Goal: Information Seeking & Learning: Learn about a topic

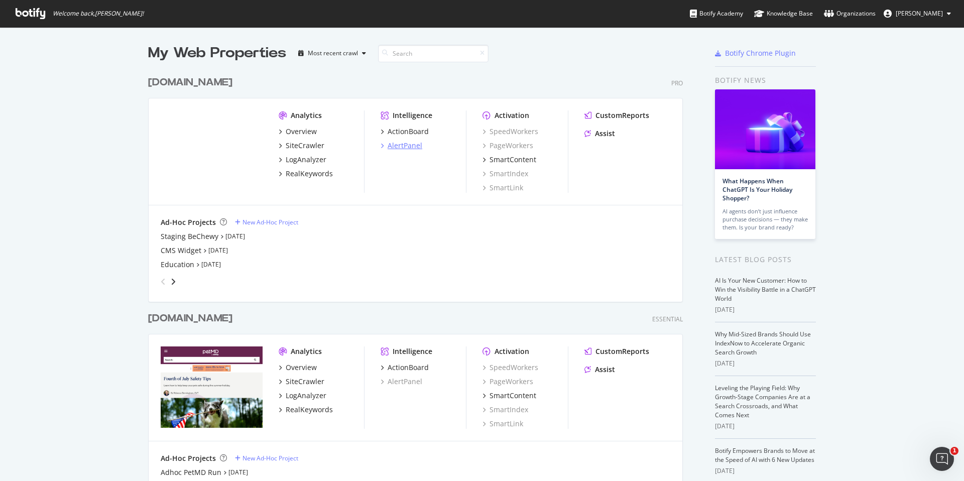
click at [400, 143] on div "AlertPanel" at bounding box center [405, 146] width 35 height 10
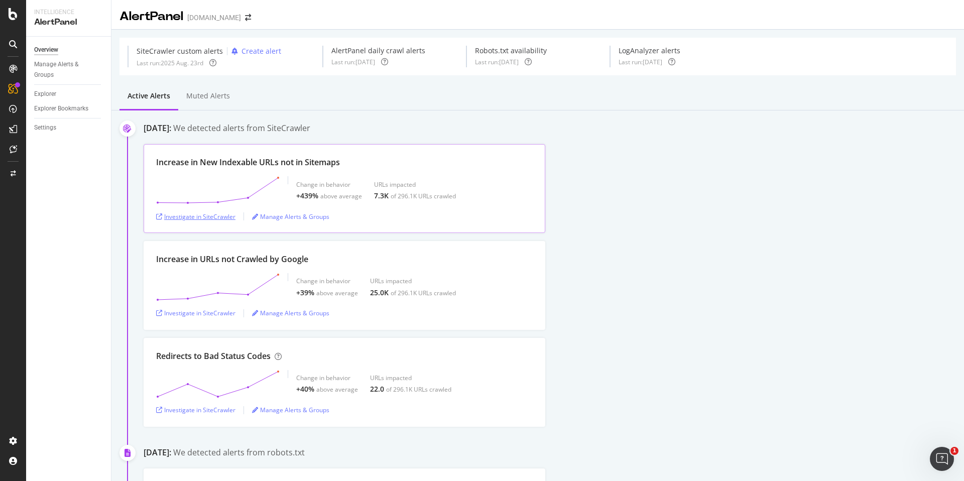
click at [209, 214] on div "Investigate in SiteCrawler" at bounding box center [195, 216] width 79 height 9
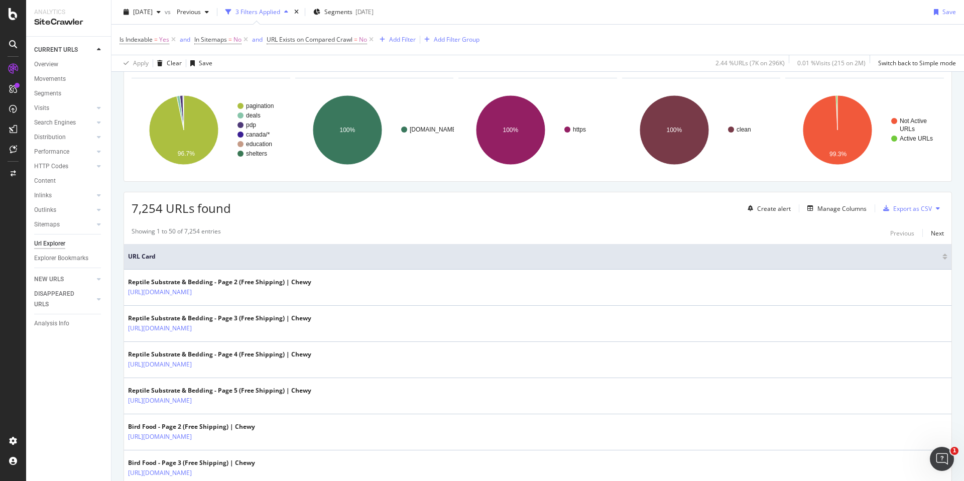
scroll to position [24, 0]
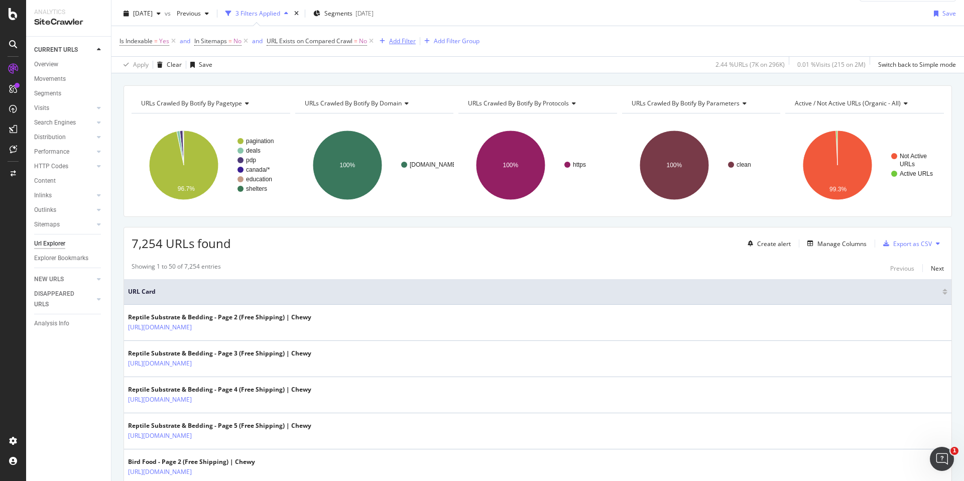
click at [397, 45] on div "Add Filter" at bounding box center [402, 41] width 27 height 9
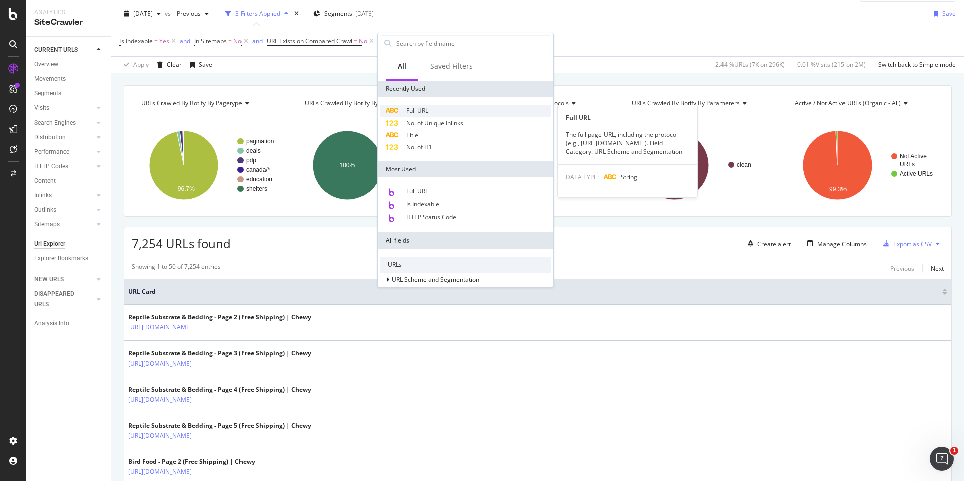
click at [436, 109] on div "Full URL" at bounding box center [466, 111] width 172 height 12
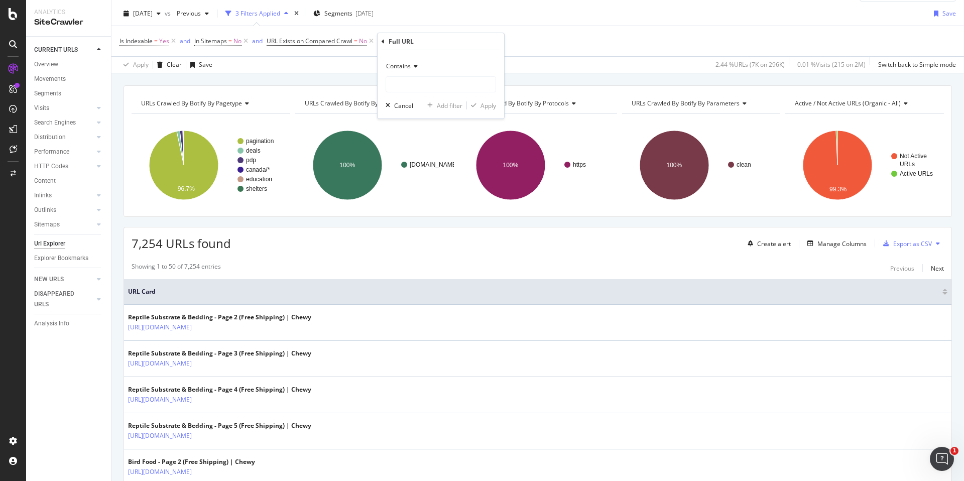
click at [413, 66] on icon at bounding box center [414, 66] width 7 height 6
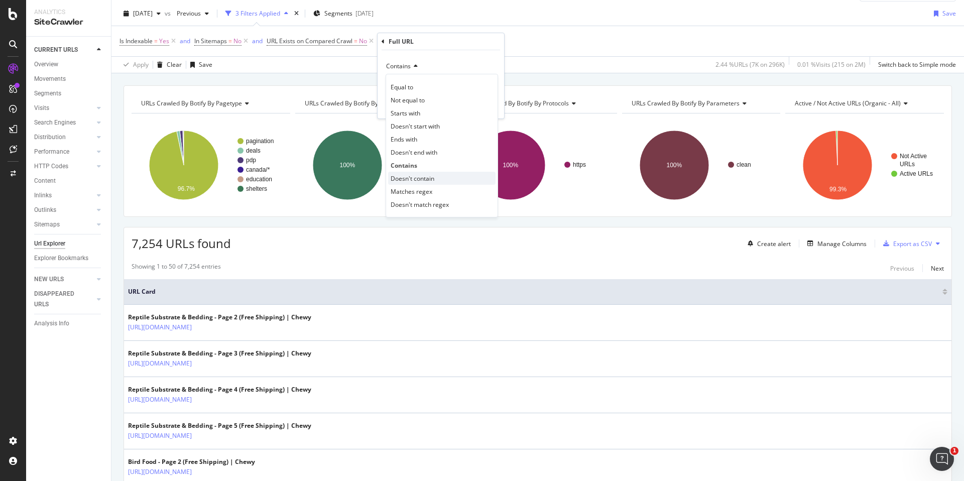
click at [423, 180] on span "Doesn't contain" at bounding box center [413, 178] width 44 height 9
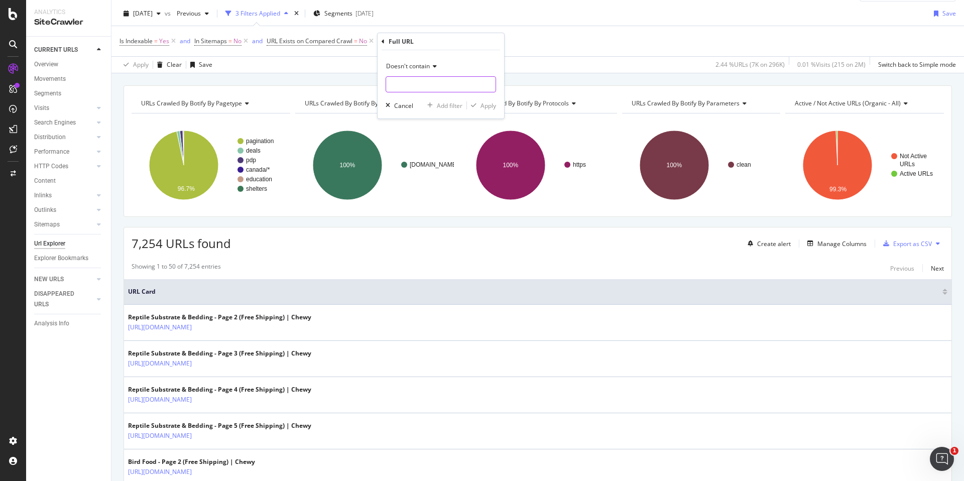
click at [450, 86] on input "text" at bounding box center [440, 84] width 109 height 16
type input "_p"
click at [478, 105] on div "button" at bounding box center [474, 105] width 14 height 6
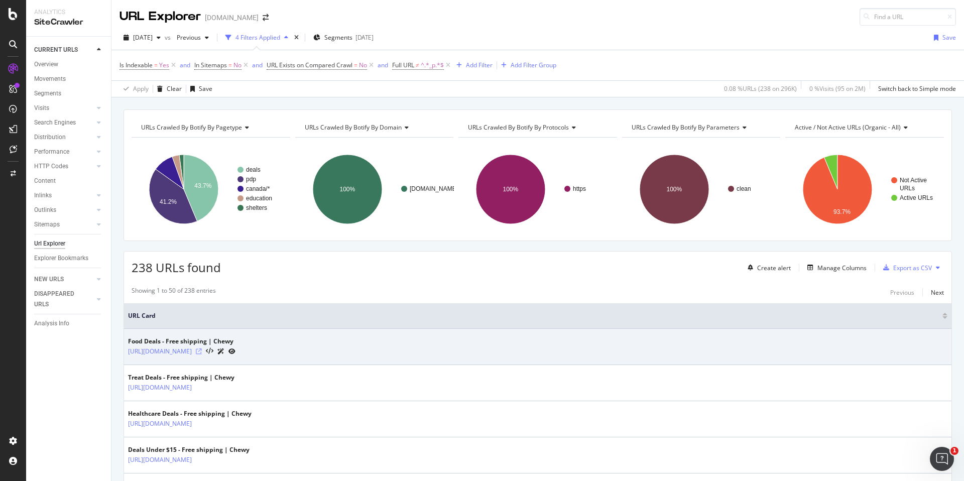
click at [202, 352] on icon at bounding box center [199, 352] width 6 height 6
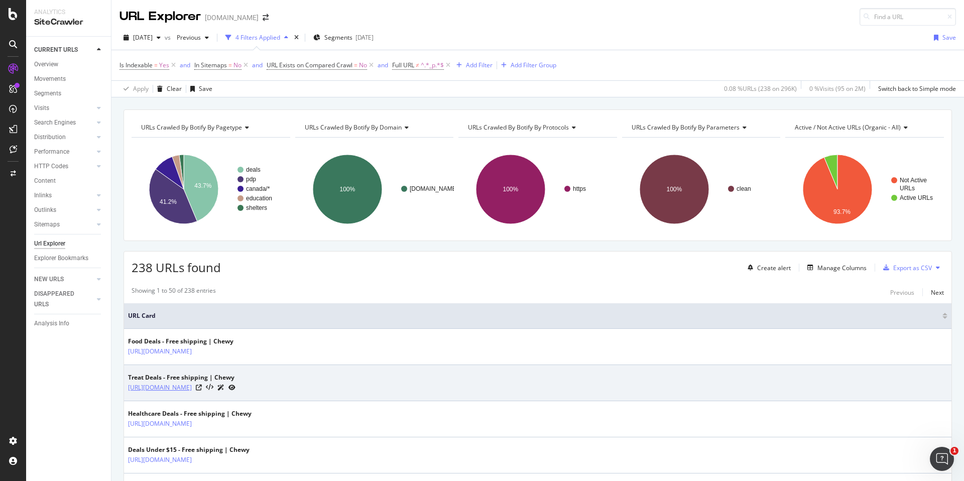
scroll to position [27, 0]
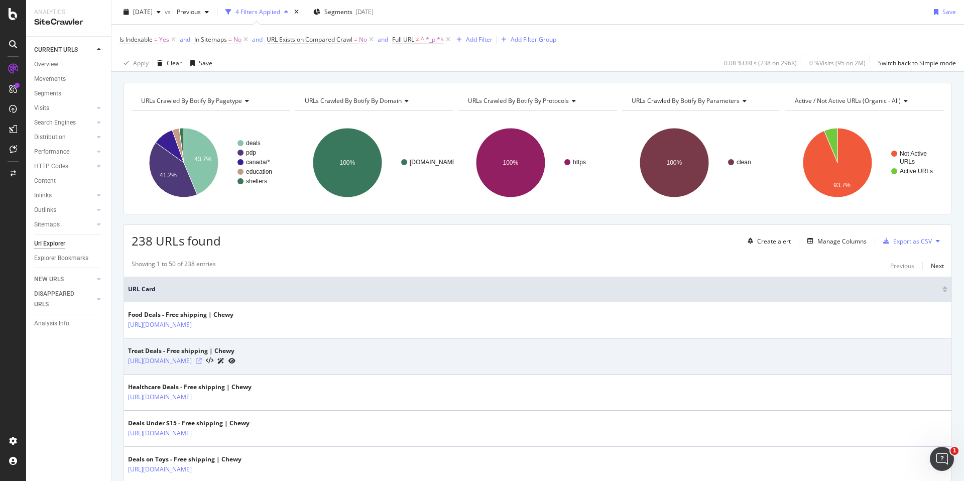
click at [202, 363] on icon at bounding box center [199, 361] width 6 height 6
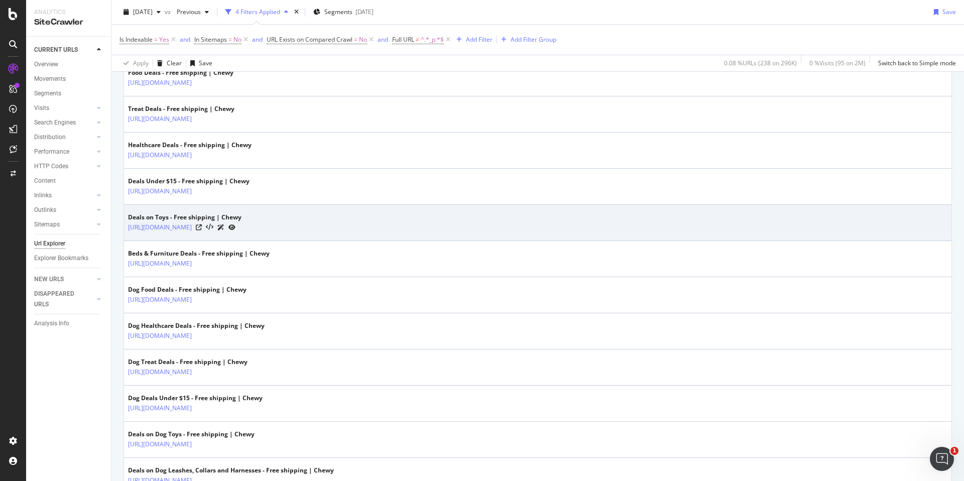
scroll to position [306, 0]
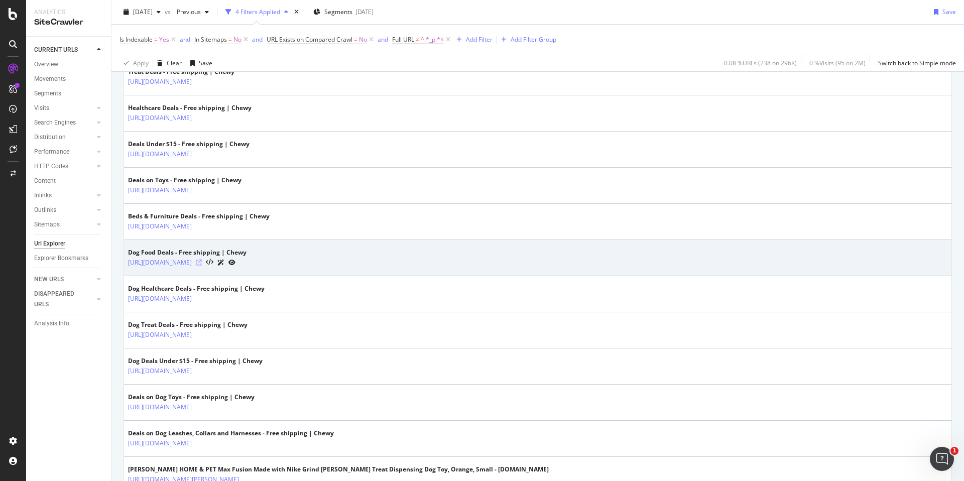
click at [202, 264] on icon at bounding box center [199, 263] width 6 height 6
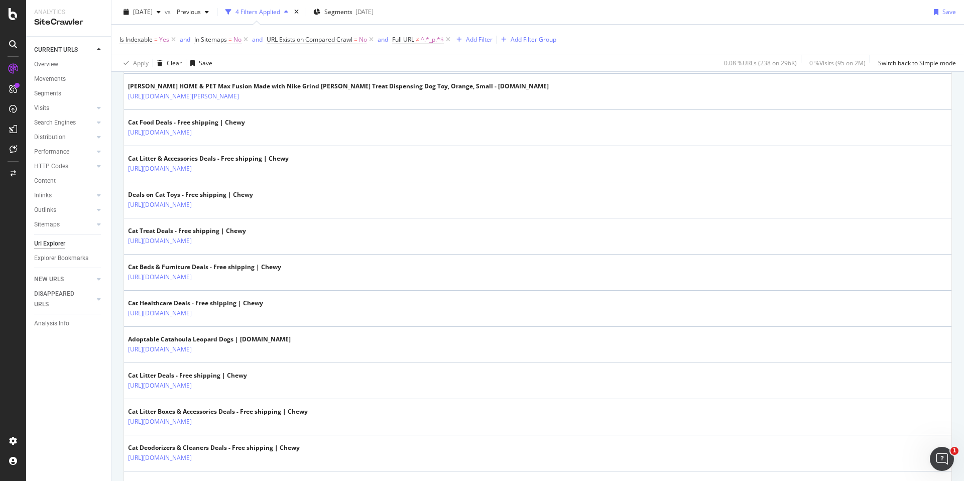
scroll to position [0, 0]
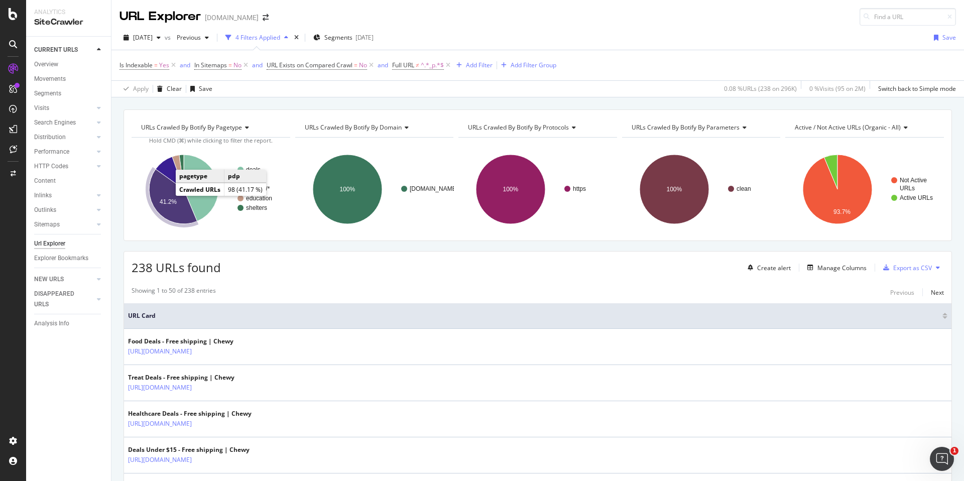
click at [164, 205] on text "41.2%" at bounding box center [168, 201] width 17 height 7
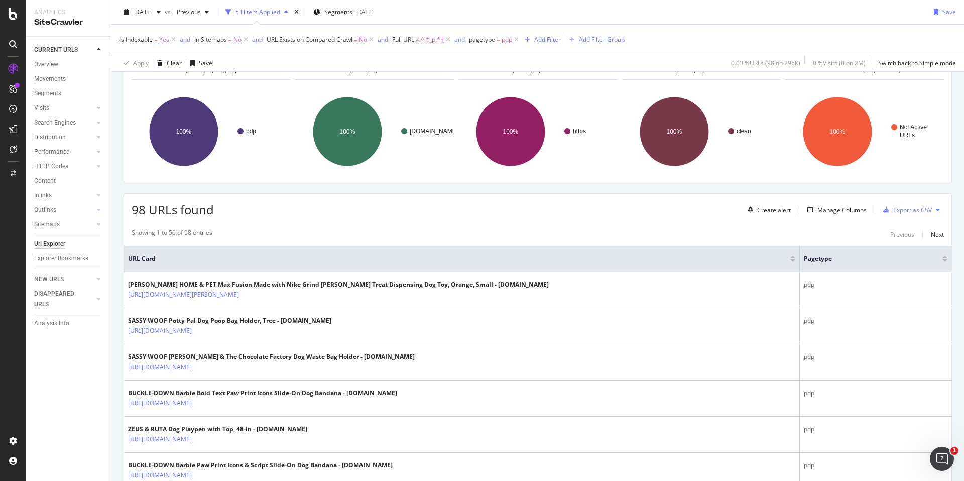
scroll to position [58, 0]
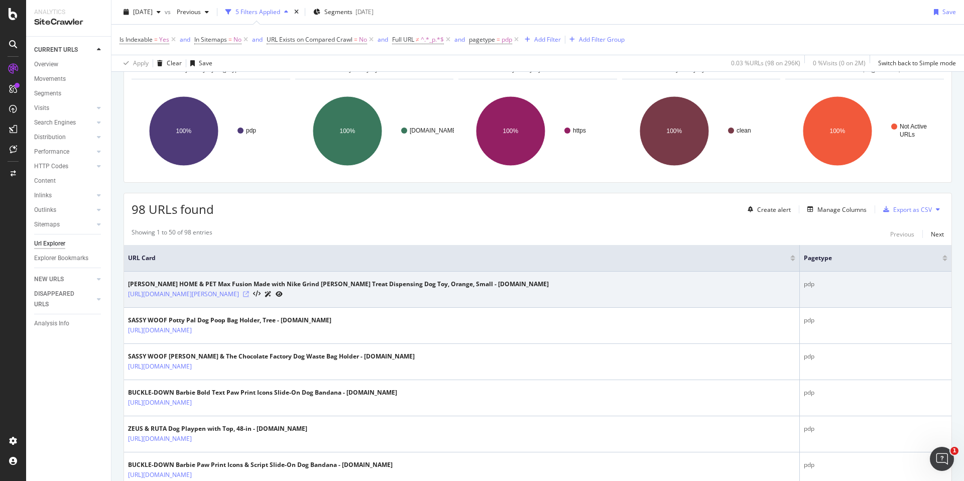
click at [249, 294] on icon at bounding box center [246, 294] width 6 height 6
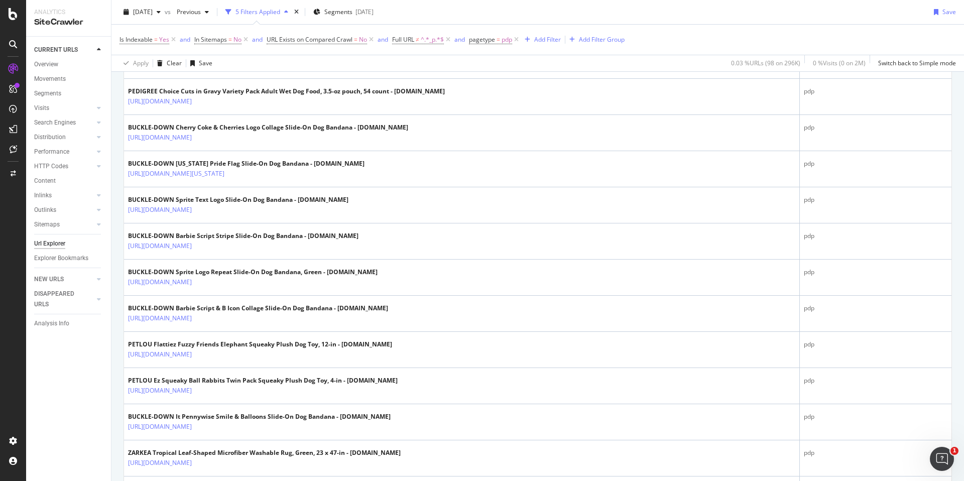
scroll to position [1510, 0]
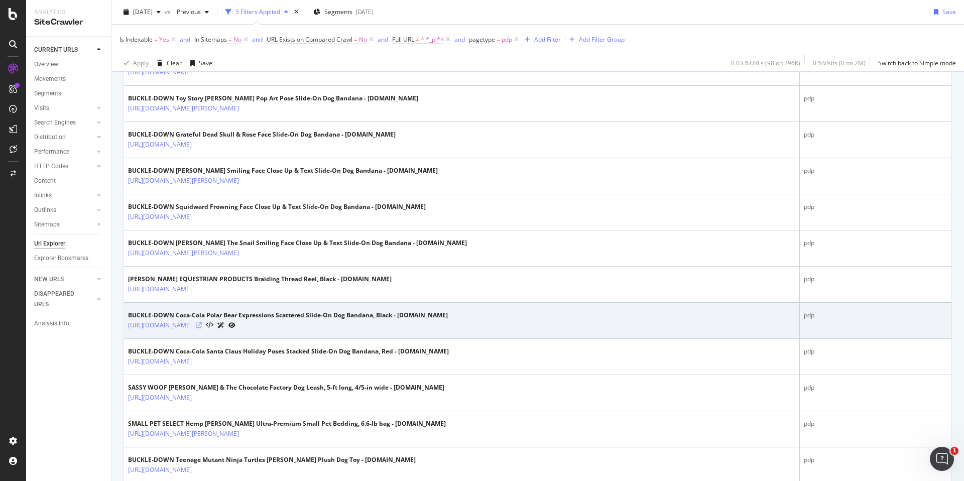
click at [202, 325] on icon at bounding box center [199, 325] width 6 height 6
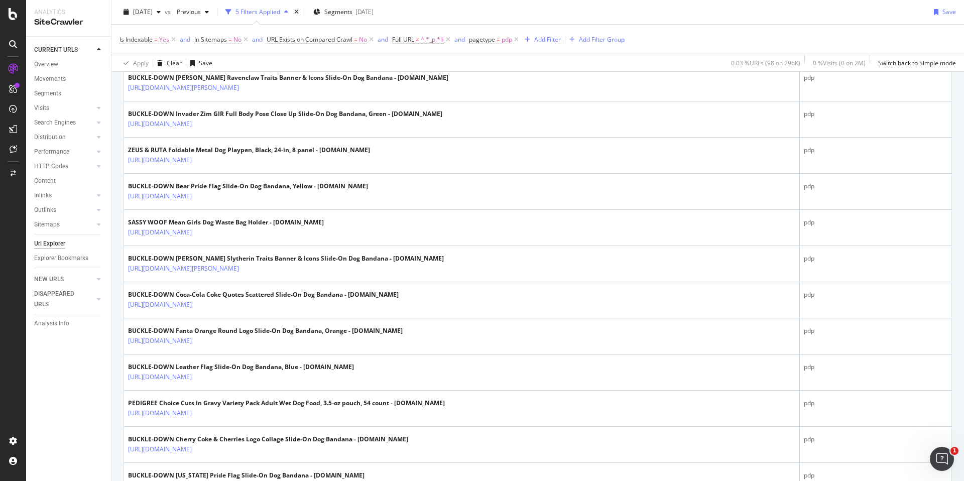
scroll to position [117, 0]
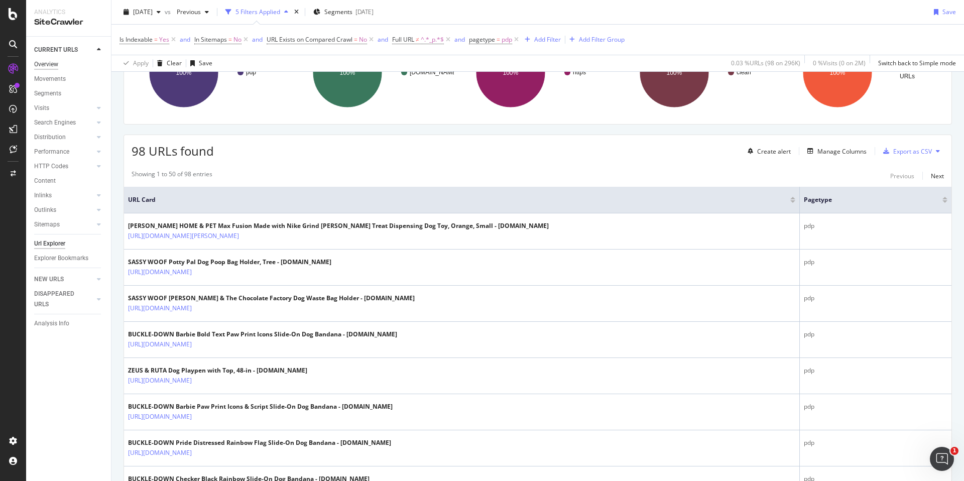
click at [44, 65] on div "Overview" at bounding box center [46, 64] width 24 height 11
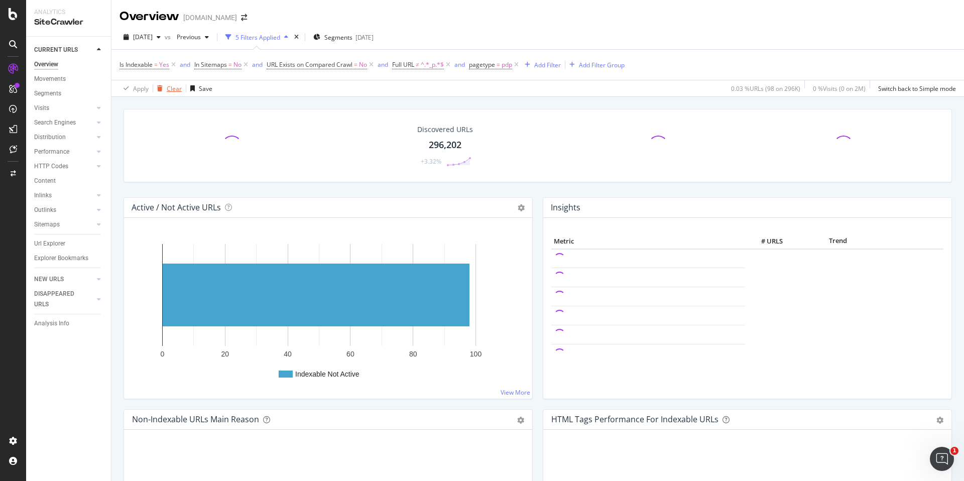
click at [174, 88] on div "Clear" at bounding box center [174, 88] width 15 height 9
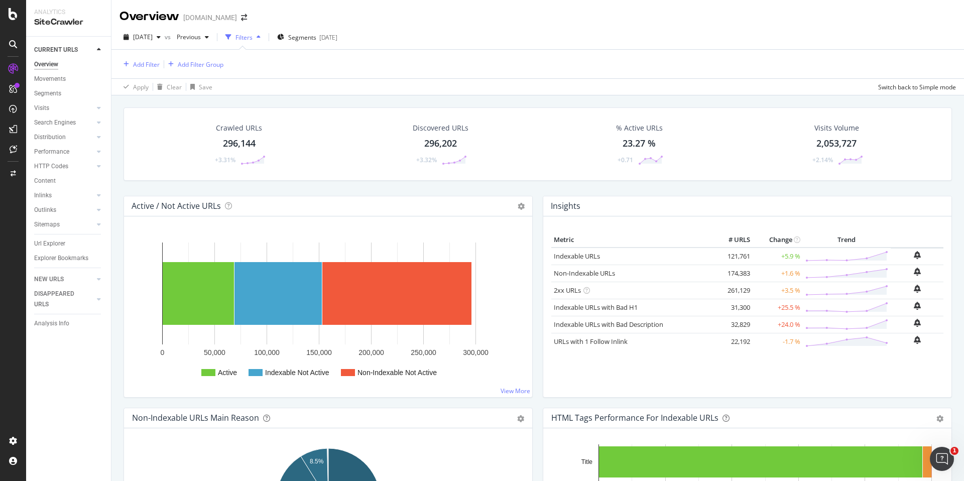
drag, startPoint x: 428, startPoint y: 143, endPoint x: 471, endPoint y: 175, distance: 52.7
click at [428, 143] on div "296,202" at bounding box center [440, 143] width 33 height 13
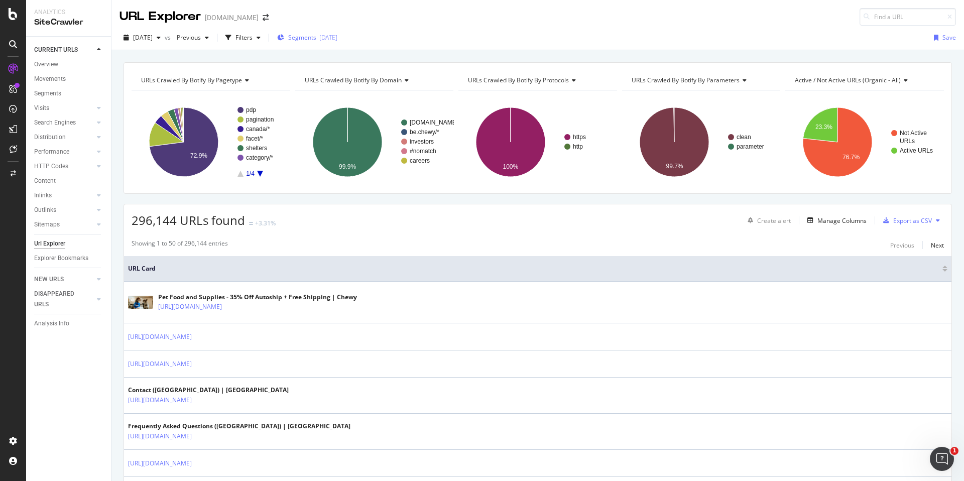
click at [316, 35] on span "Segments" at bounding box center [302, 37] width 28 height 9
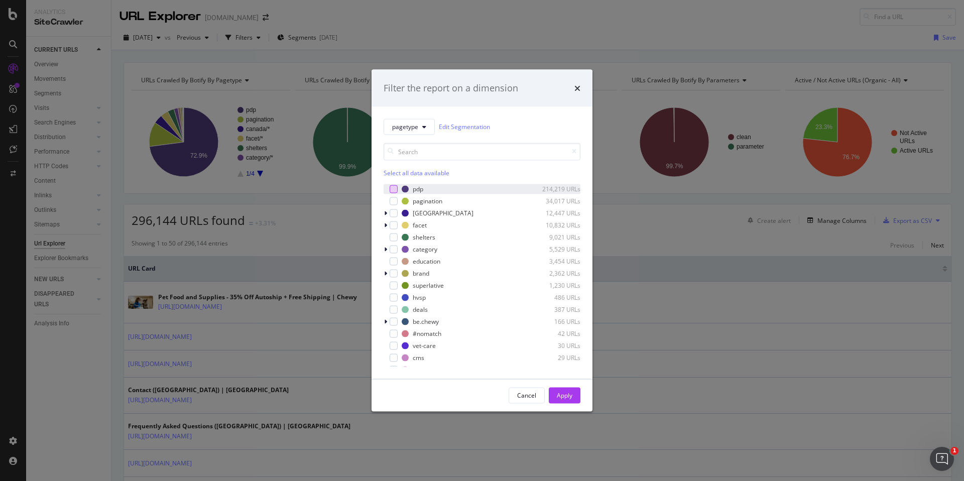
click at [397, 190] on div "modal" at bounding box center [394, 189] width 8 height 8
click at [560, 391] on div "Apply" at bounding box center [565, 395] width 16 height 9
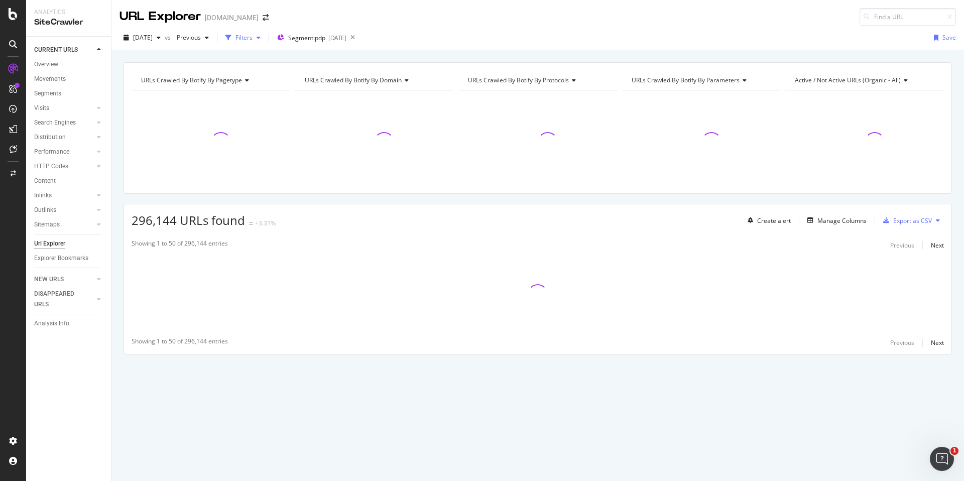
click at [253, 35] on div "Filters" at bounding box center [244, 37] width 17 height 9
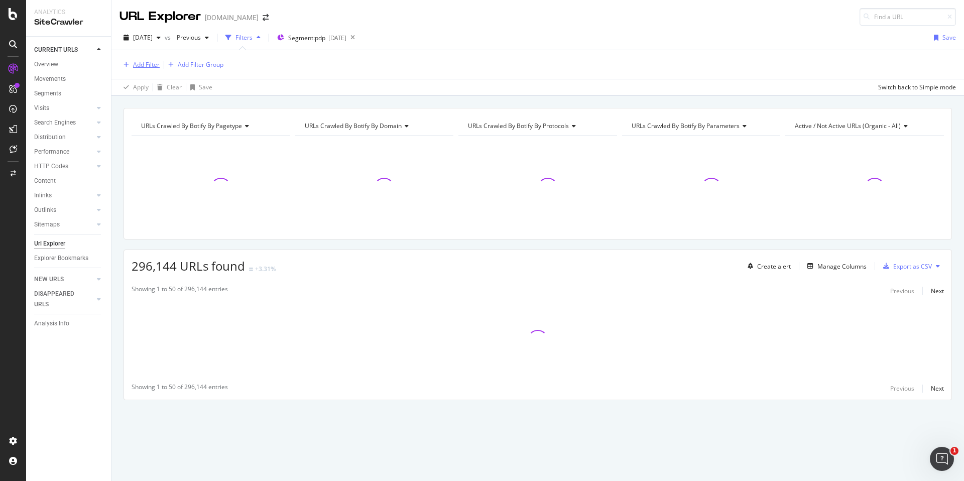
click at [139, 64] on div "Add Filter" at bounding box center [146, 64] width 27 height 9
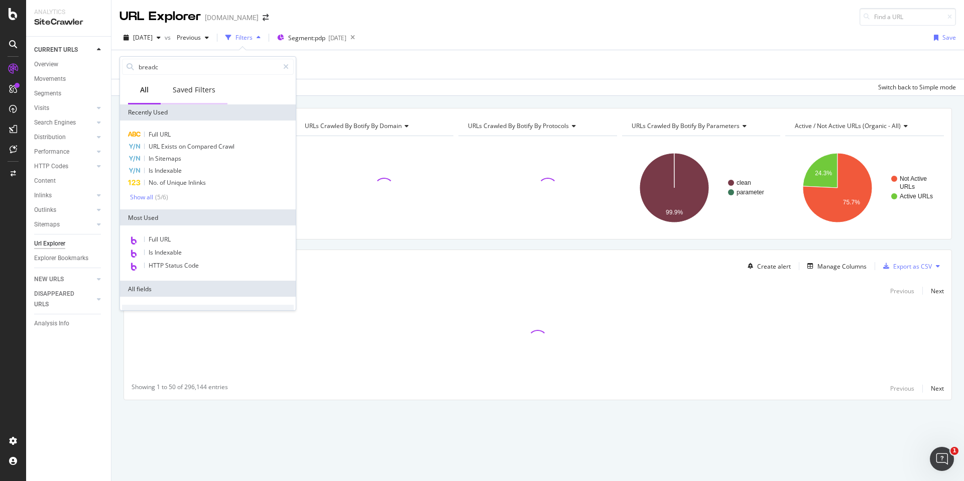
type input "breadcr"
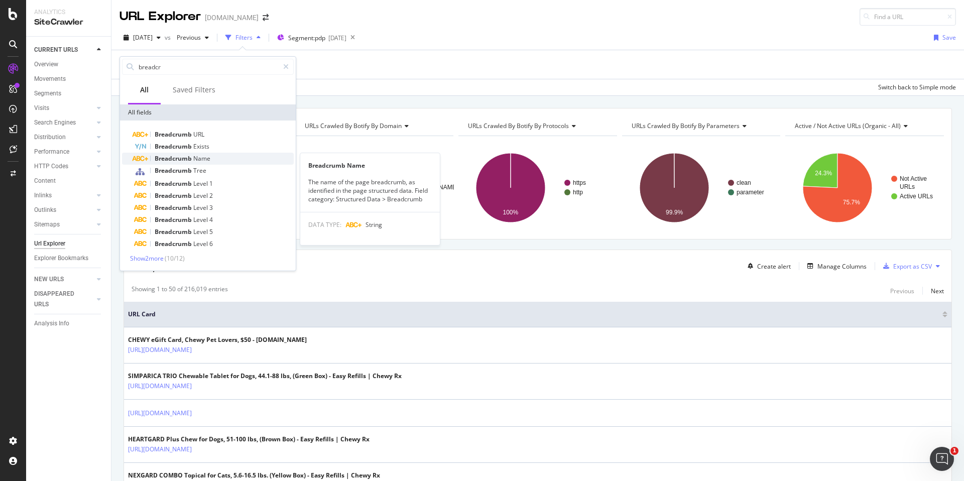
click at [205, 157] on span "Name" at bounding box center [201, 158] width 17 height 9
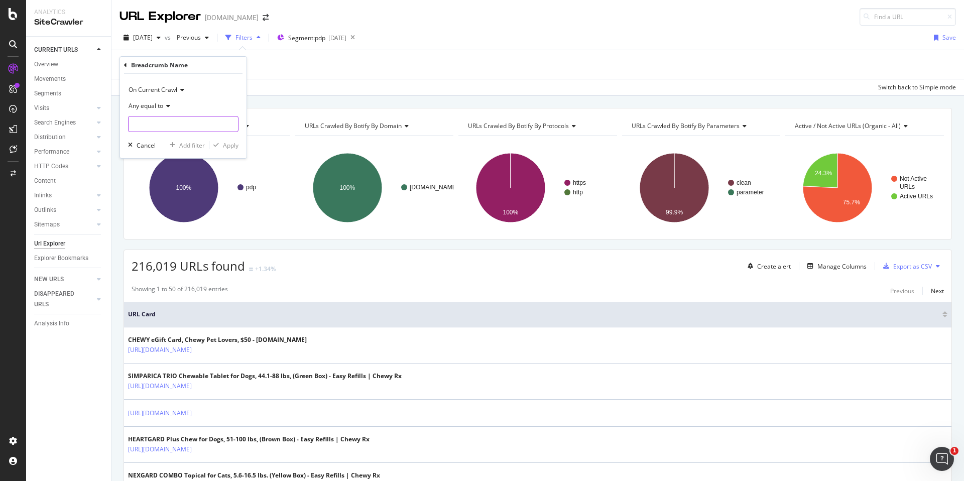
click at [190, 131] on input "text" at bounding box center [183, 124] width 109 height 16
type input "New Arrivals"
click at [235, 149] on div "Apply" at bounding box center [223, 145] width 29 height 9
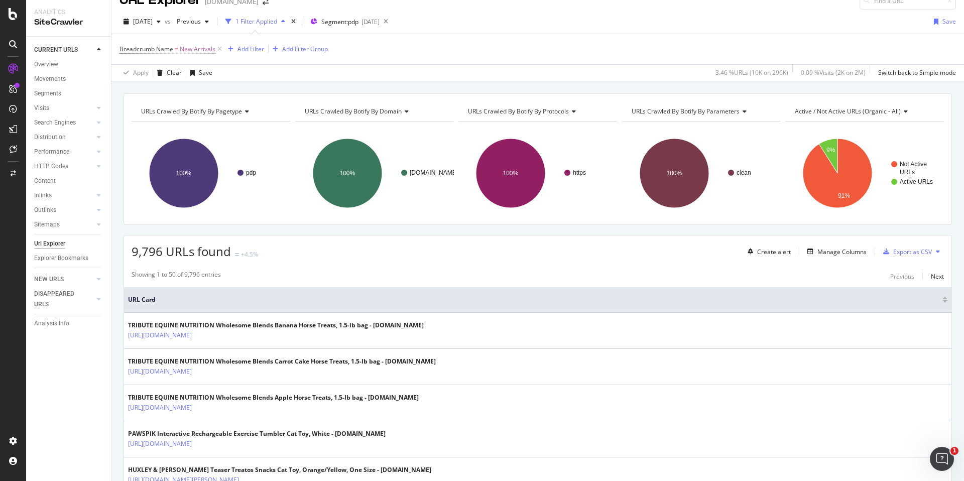
scroll to position [40, 0]
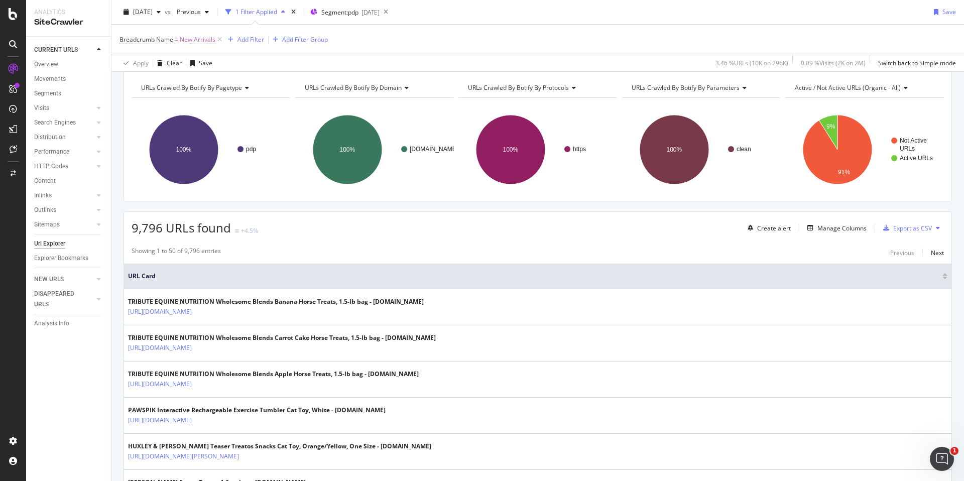
click at [842, 235] on div "Create alert Manage Columns Export as CSV" at bounding box center [844, 227] width 200 height 17
click at [842, 232] on div "Manage Columns" at bounding box center [842, 228] width 49 height 9
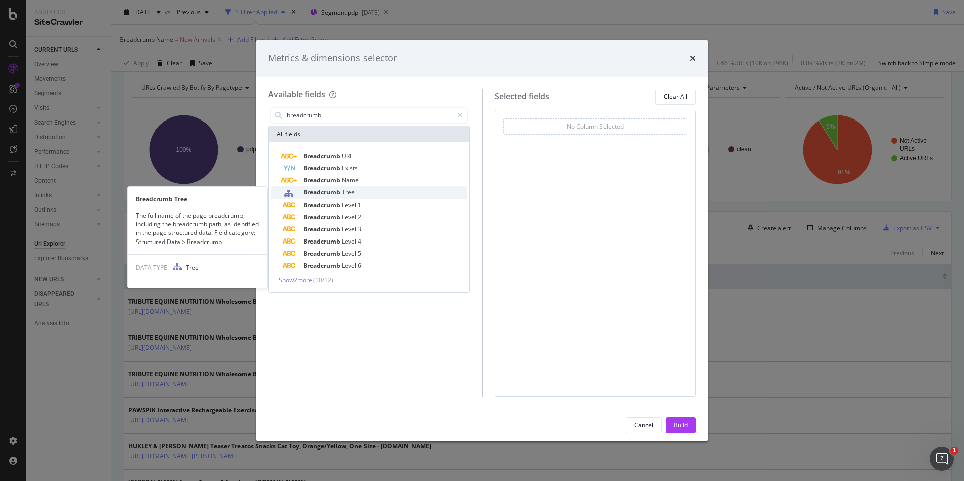
type input "breadcrumb"
click at [328, 192] on span "Breadcrumb" at bounding box center [322, 192] width 39 height 9
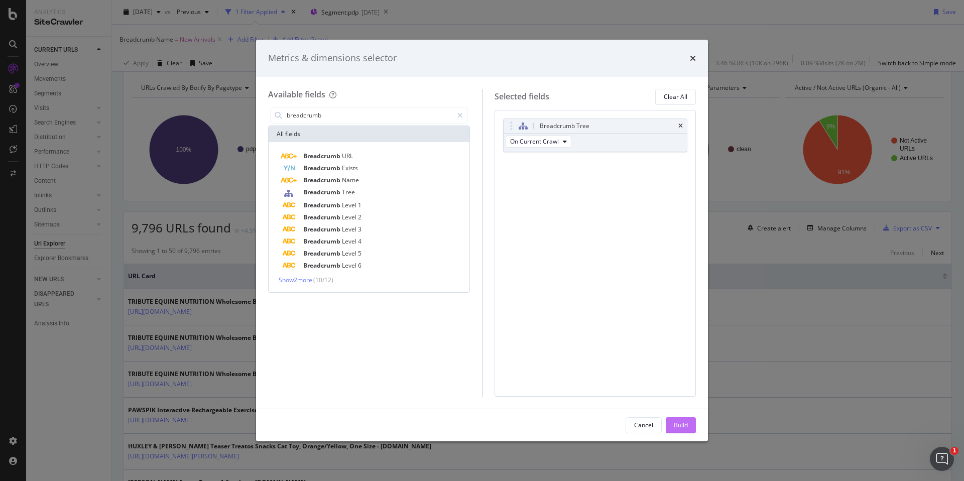
click at [678, 420] on div "Build" at bounding box center [681, 425] width 14 height 15
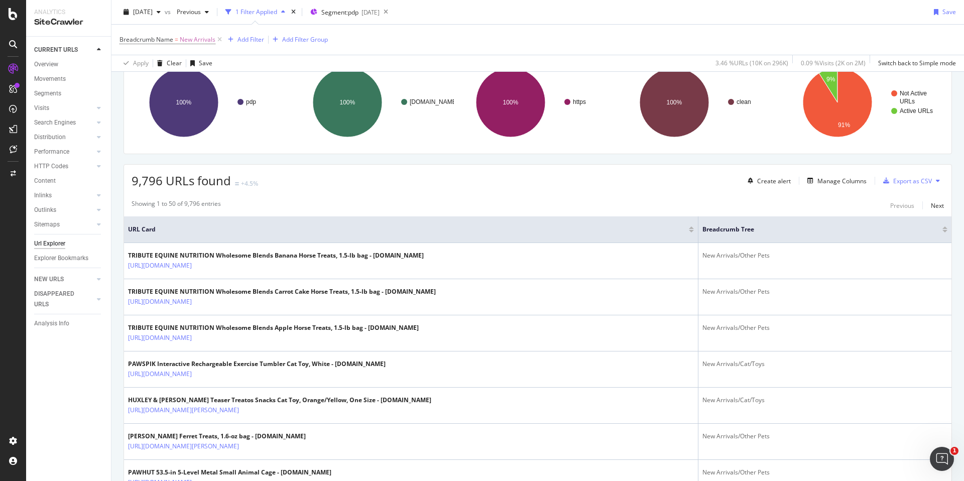
scroll to position [92, 0]
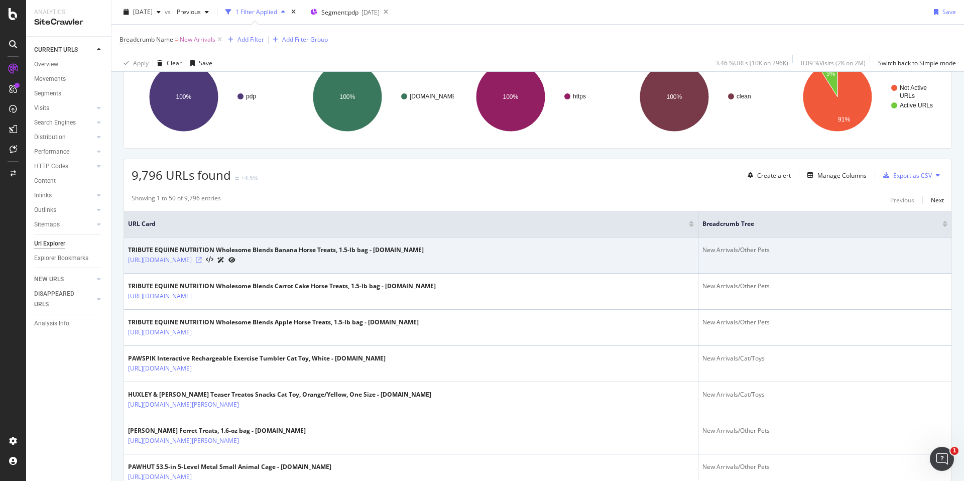
click at [202, 260] on icon at bounding box center [199, 260] width 6 height 6
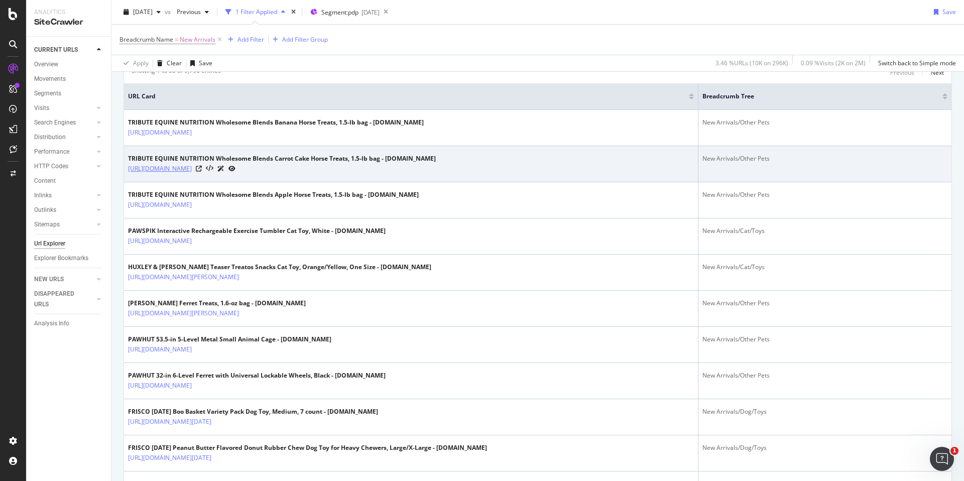
scroll to position [227, 0]
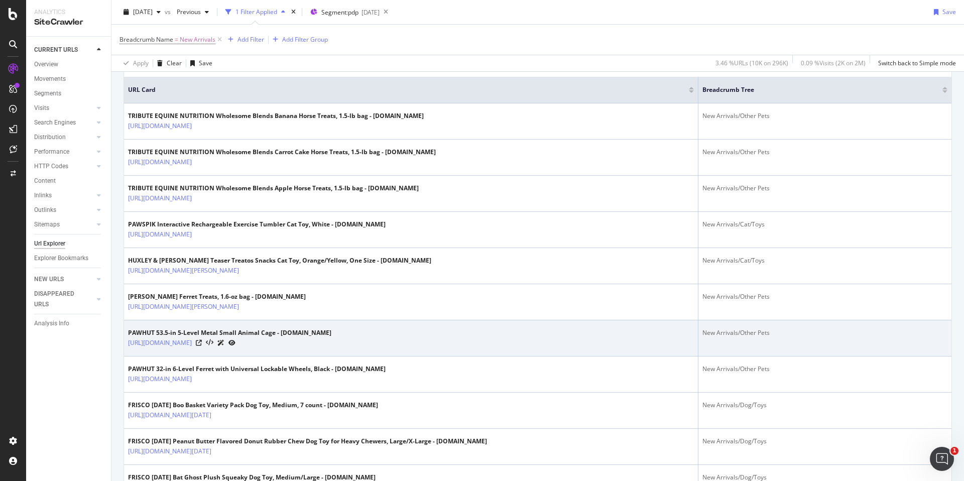
click at [236, 346] on div at bounding box center [216, 343] width 40 height 11
click at [202, 344] on icon at bounding box center [199, 343] width 6 height 6
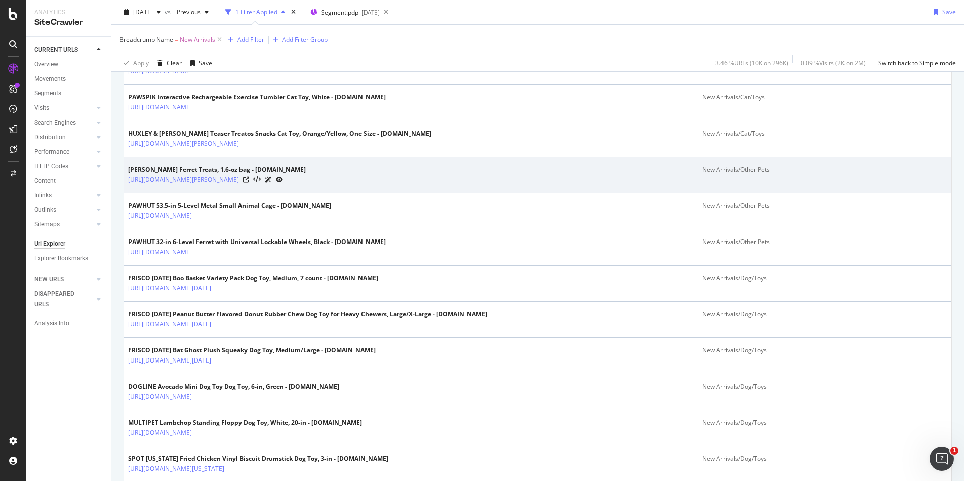
scroll to position [428, 0]
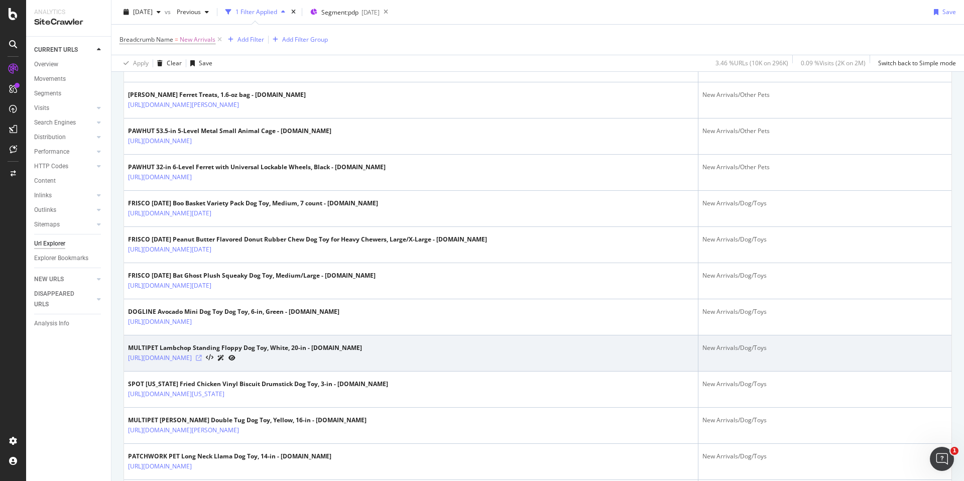
click at [202, 358] on icon at bounding box center [199, 358] width 6 height 6
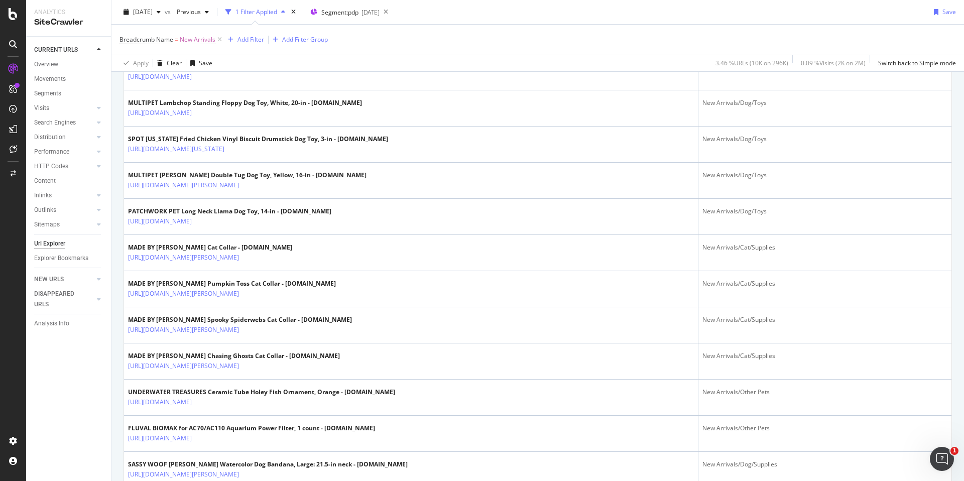
scroll to position [767, 0]
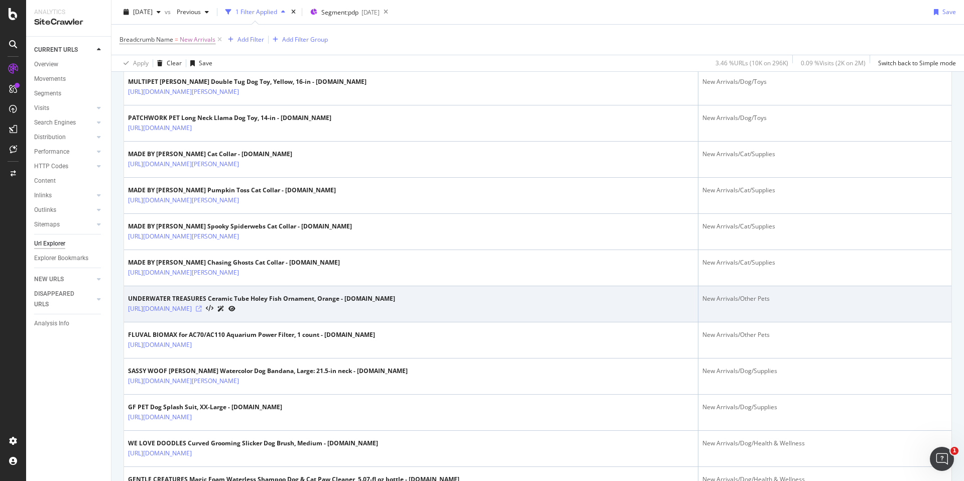
click at [202, 309] on icon at bounding box center [199, 309] width 6 height 6
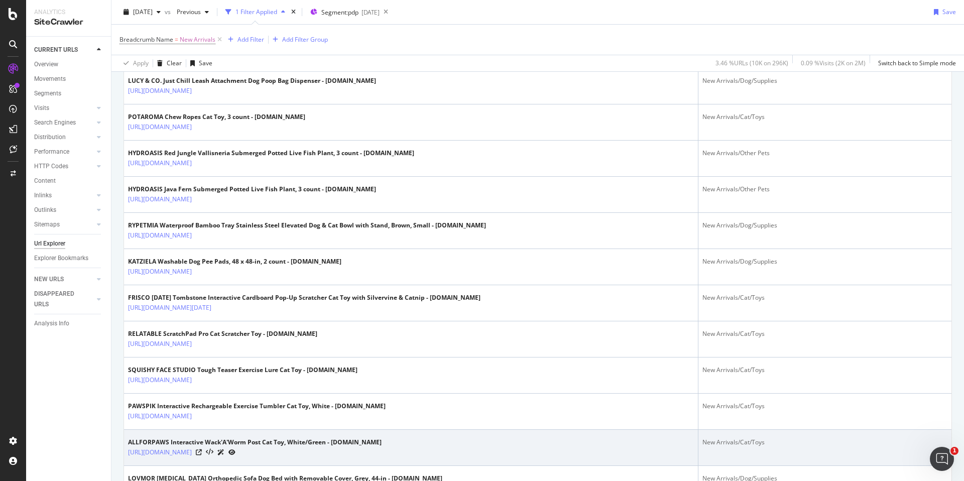
scroll to position [1298, 0]
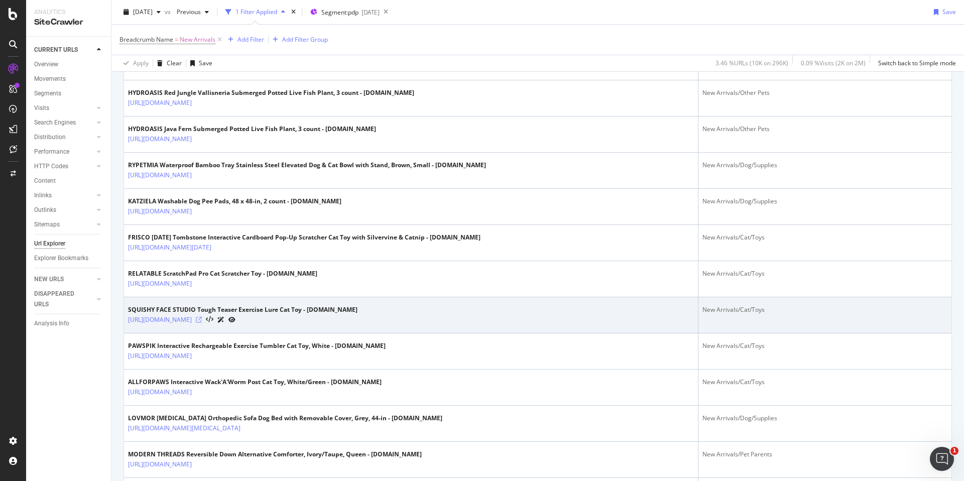
click at [202, 317] on icon at bounding box center [199, 320] width 6 height 6
